Goal: Task Accomplishment & Management: Use online tool/utility

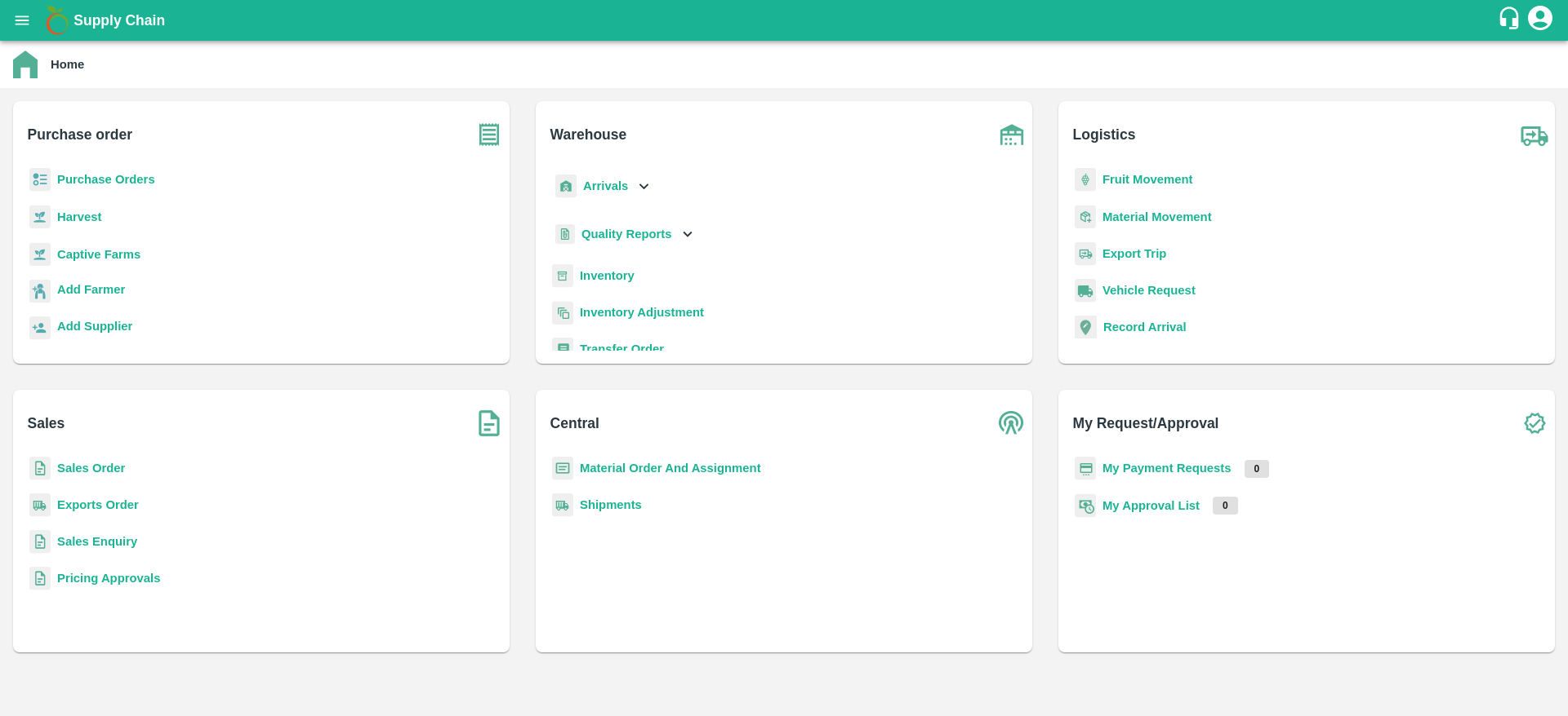
click at [609, 275] on b "Inventory" at bounding box center [607, 276] width 55 height 13
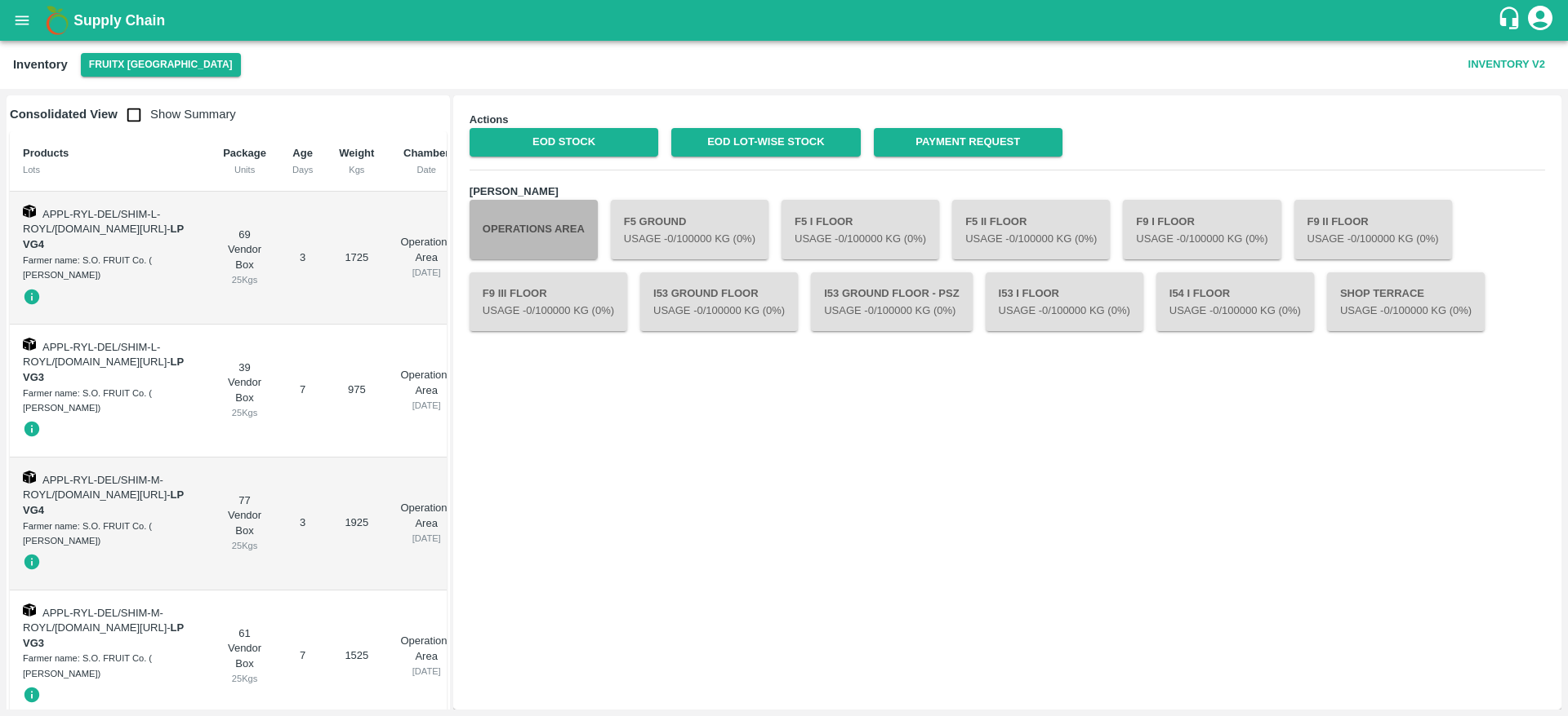
click at [530, 236] on button "Operations Area" at bounding box center [533, 228] width 128 height 59
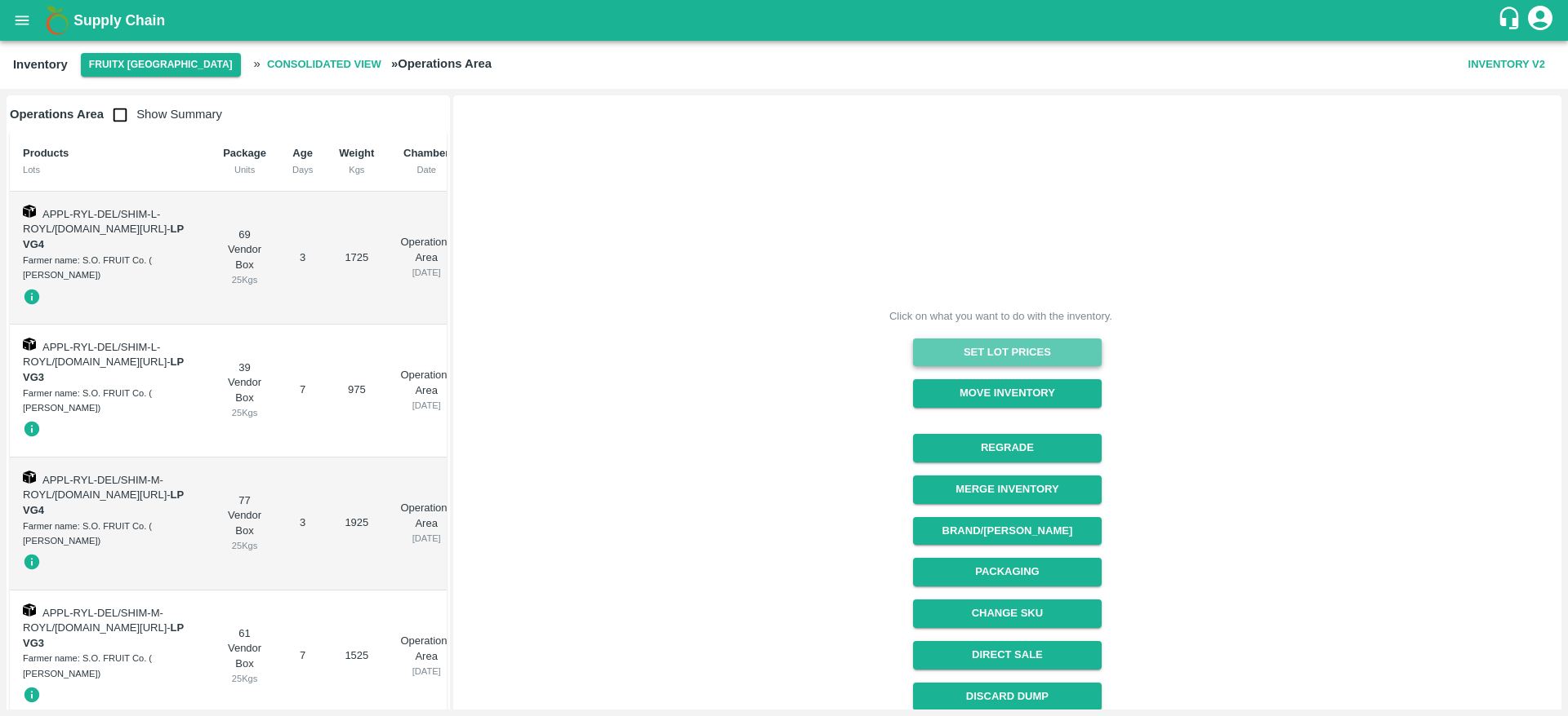
click at [972, 355] on button "Set Lot Prices" at bounding box center [1008, 353] width 189 height 29
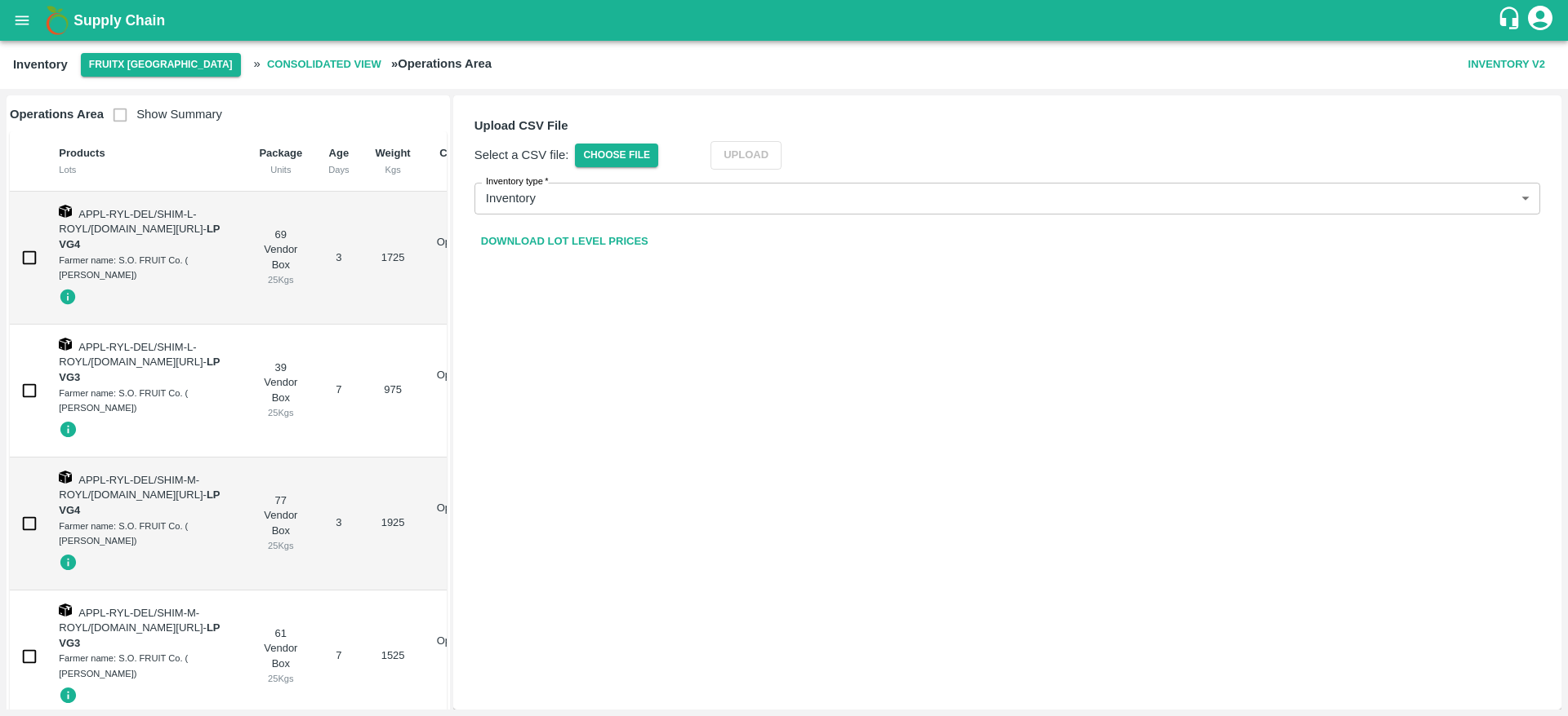
click at [594, 243] on link "Download Lot Level Prices" at bounding box center [564, 242] width 180 height 29
click at [619, 163] on span "Choose File" at bounding box center [616, 155] width 83 height 24
click at [0, 0] on input "Choose File" at bounding box center [0, 0] width 0 height 0
click at [765, 146] on button "Upload" at bounding box center [770, 155] width 71 height 29
